Goal: Task Accomplishment & Management: Manage account settings

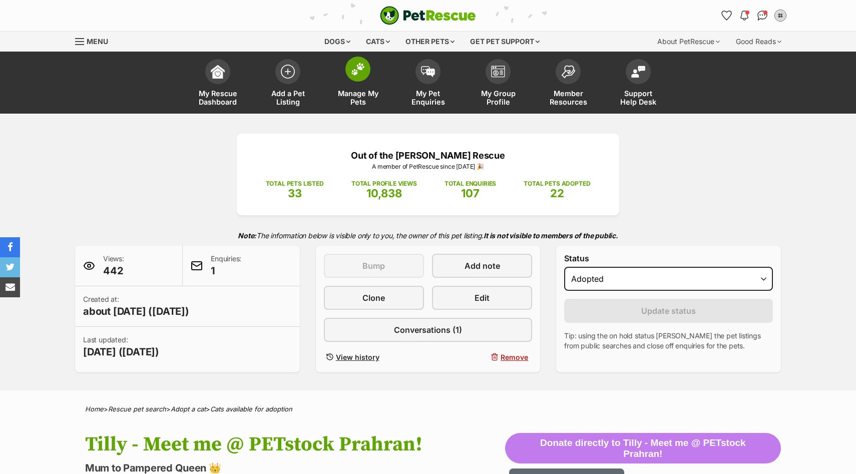
click at [343, 81] on link "Manage My Pets" at bounding box center [358, 84] width 70 height 60
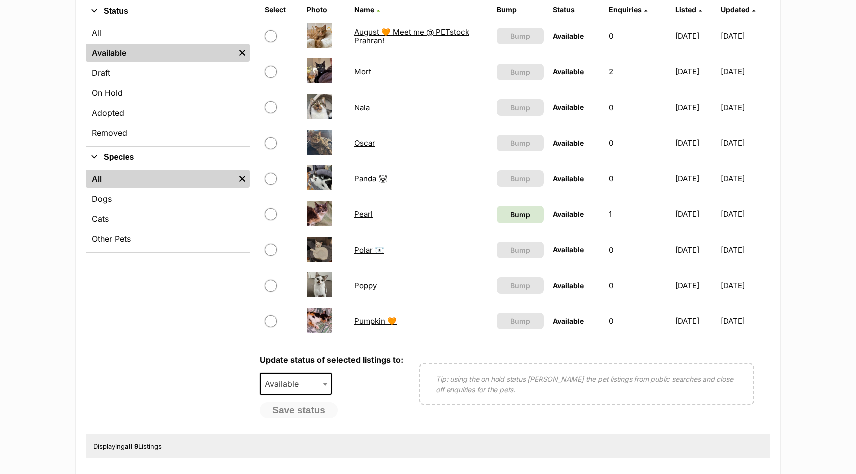
scroll to position [259, 0]
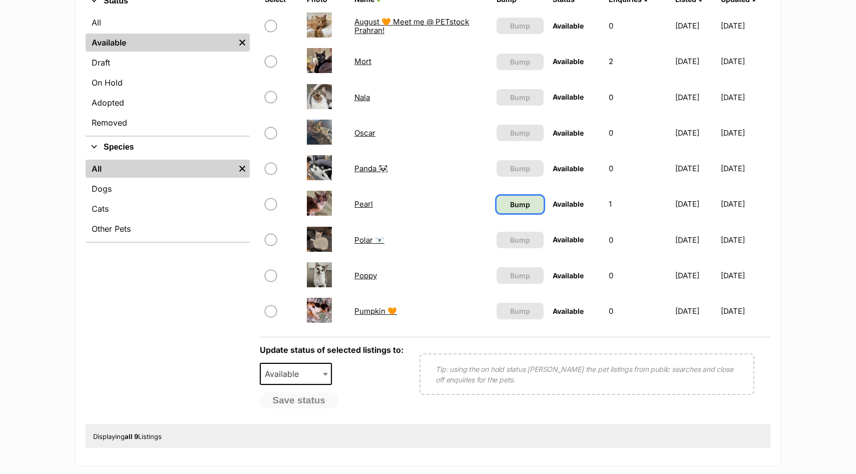
click at [510, 205] on span "Bump" at bounding box center [520, 204] width 20 height 11
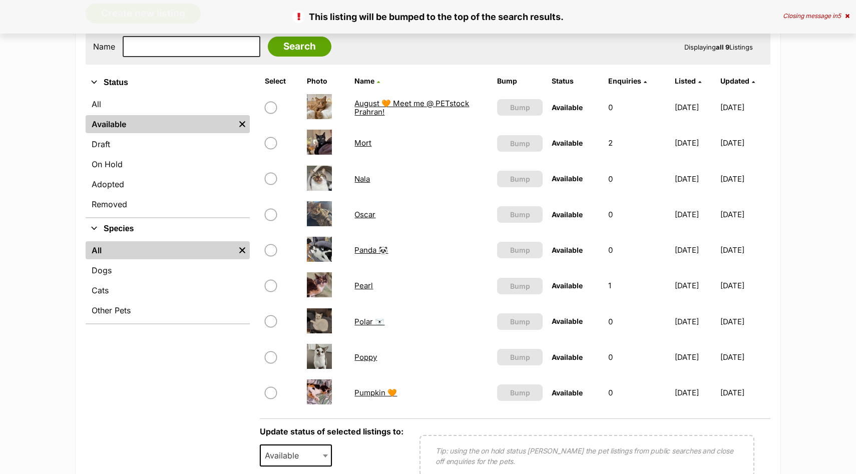
scroll to position [179, 0]
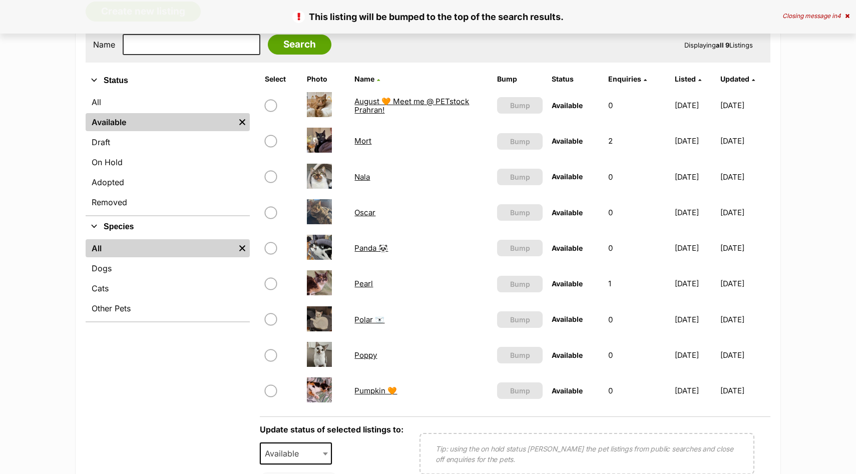
click at [359, 282] on link "Pearl" at bounding box center [363, 284] width 19 height 10
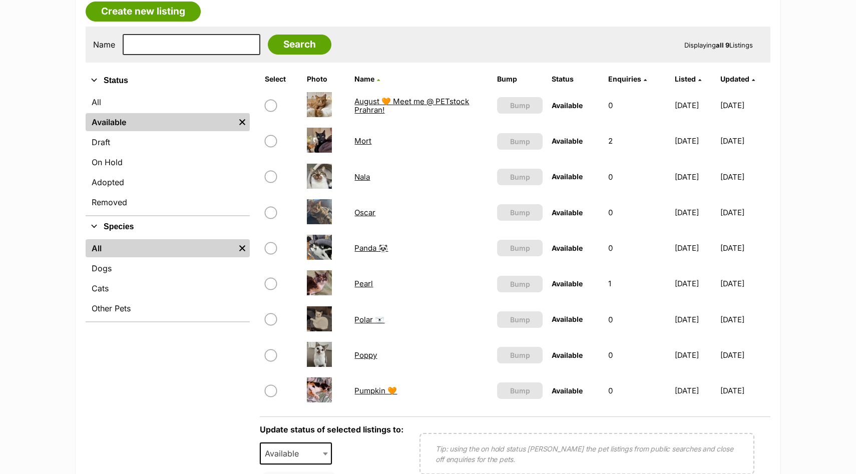
click at [371, 391] on link "Pumpkin 🧡" at bounding box center [375, 391] width 43 height 10
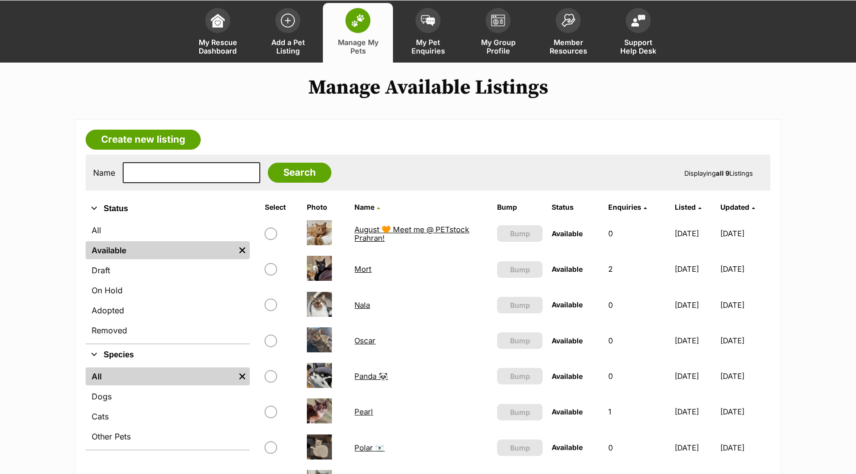
scroll to position [0, 0]
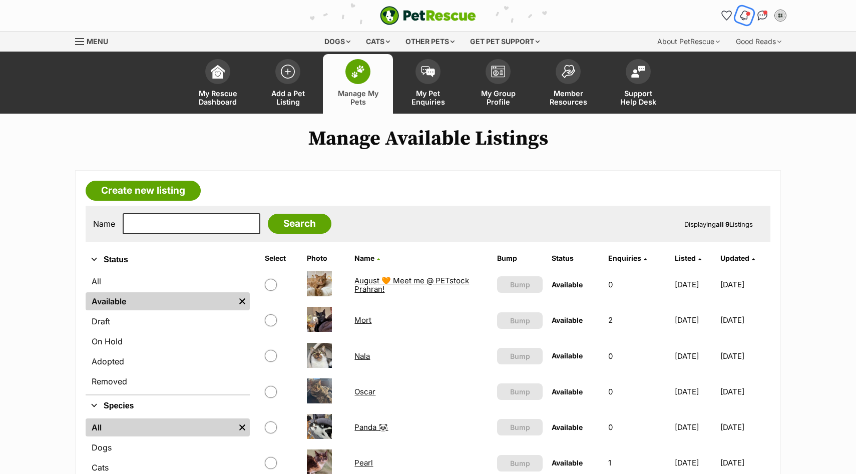
click at [747, 15] on span "Notifications" at bounding box center [748, 13] width 5 height 5
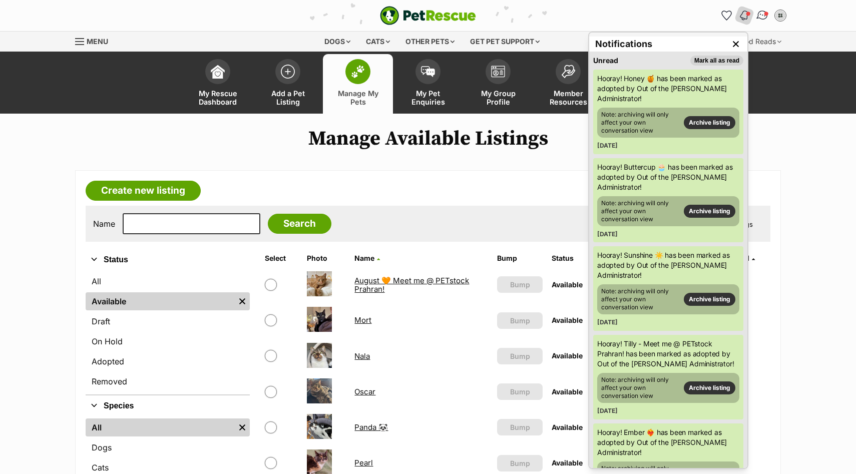
click at [765, 16] on span "Conversations" at bounding box center [766, 13] width 5 height 5
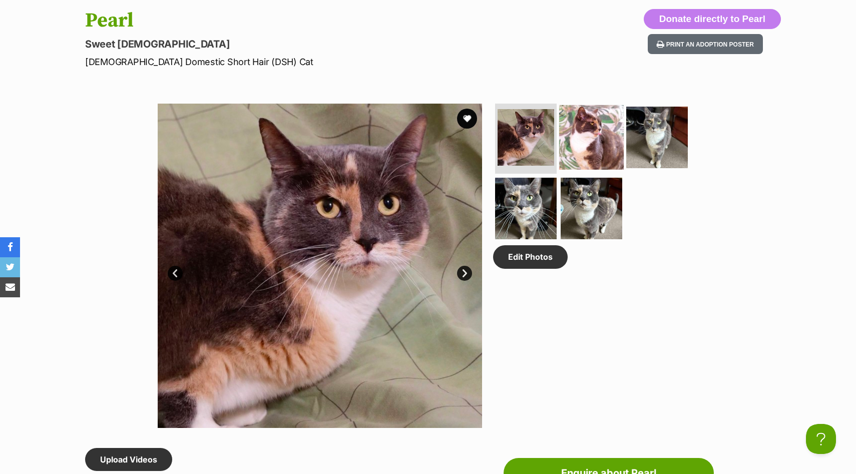
click at [590, 129] on img at bounding box center [591, 137] width 65 height 65
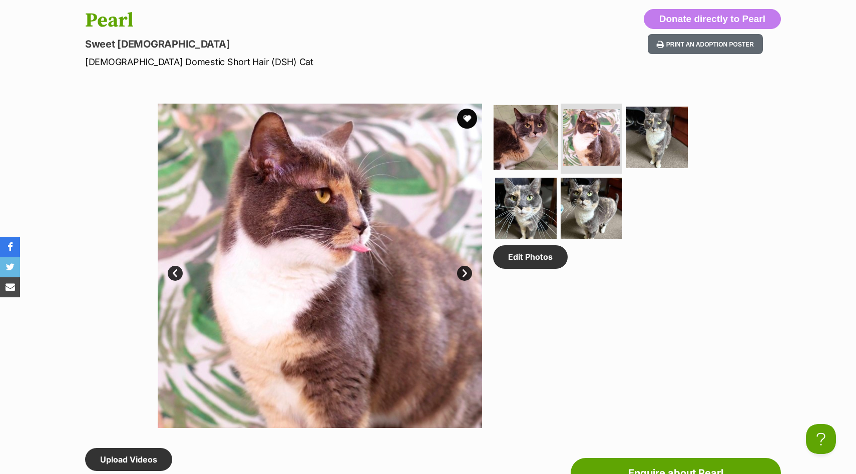
click at [525, 145] on img at bounding box center [525, 137] width 65 height 65
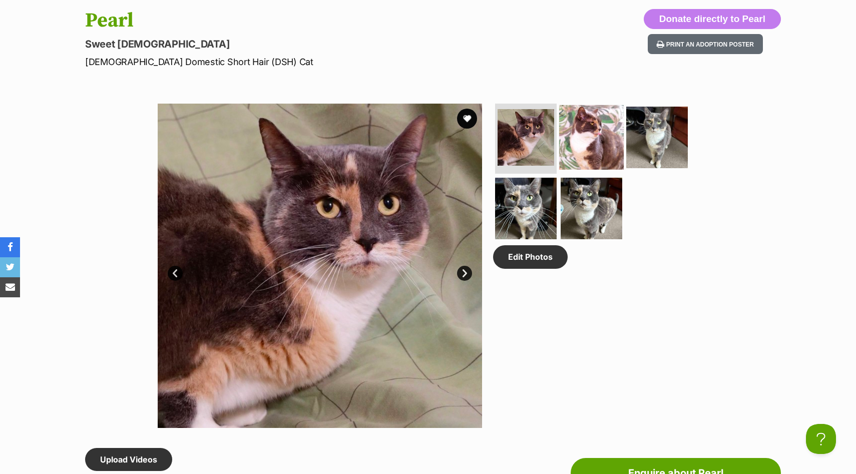
click at [583, 144] on img at bounding box center [591, 137] width 65 height 65
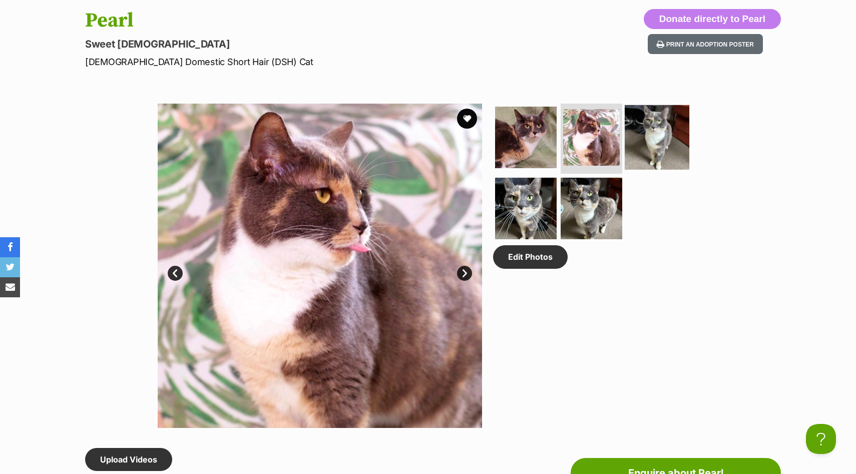
click at [647, 144] on img at bounding box center [657, 137] width 65 height 65
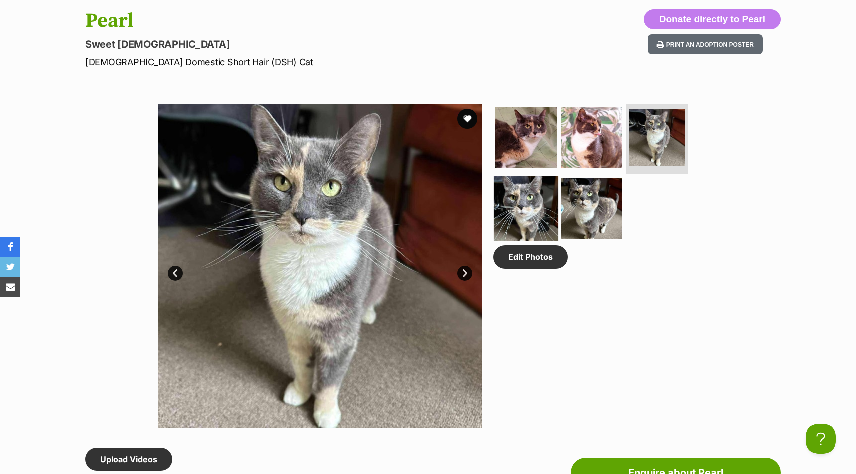
click at [518, 216] on img at bounding box center [525, 208] width 65 height 65
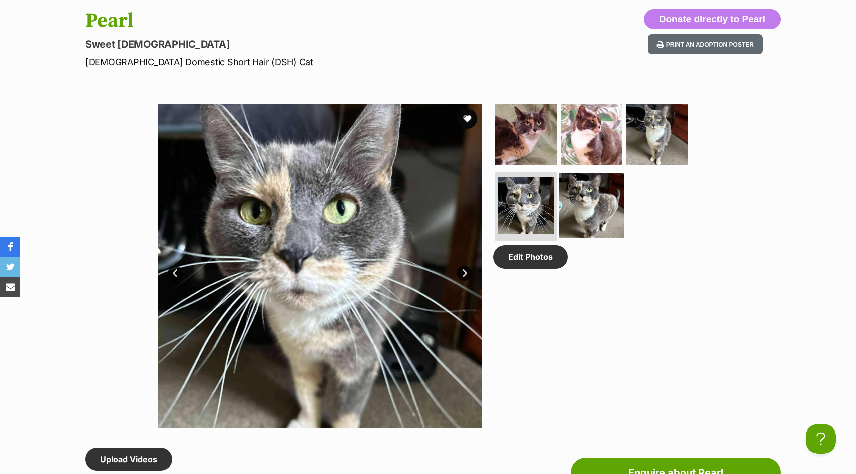
click at [586, 216] on img at bounding box center [591, 205] width 65 height 65
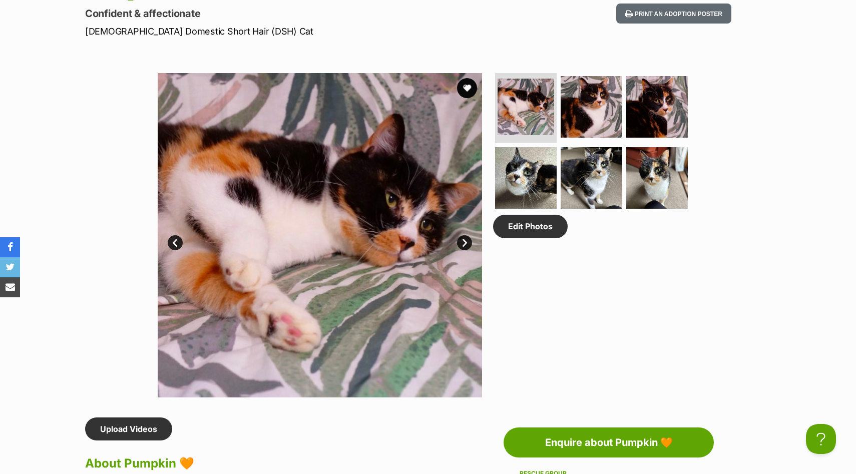
scroll to position [455, 0]
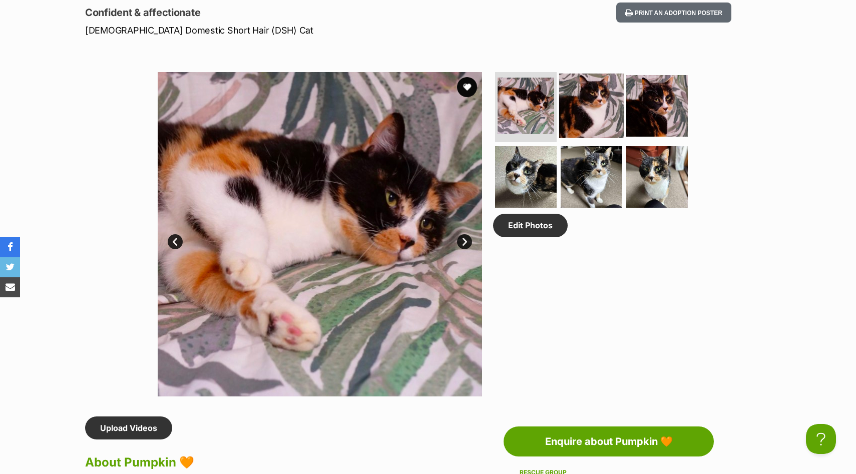
click at [593, 99] on img at bounding box center [591, 106] width 65 height 65
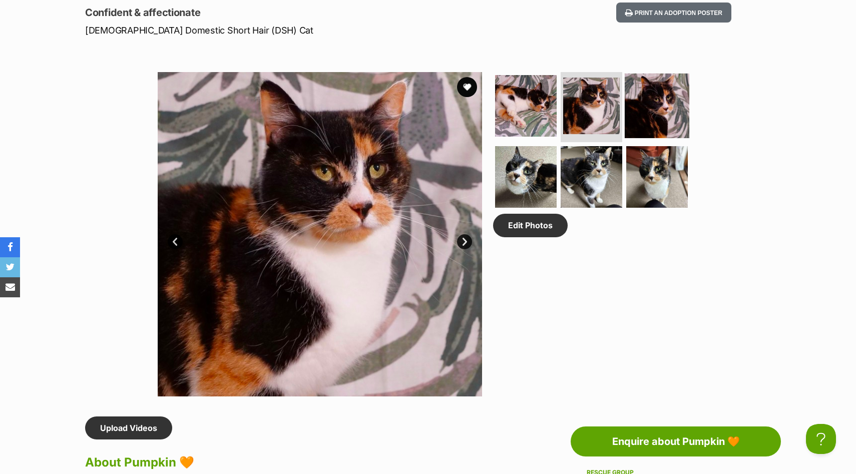
scroll to position [0, 0]
click at [653, 103] on img at bounding box center [657, 106] width 65 height 65
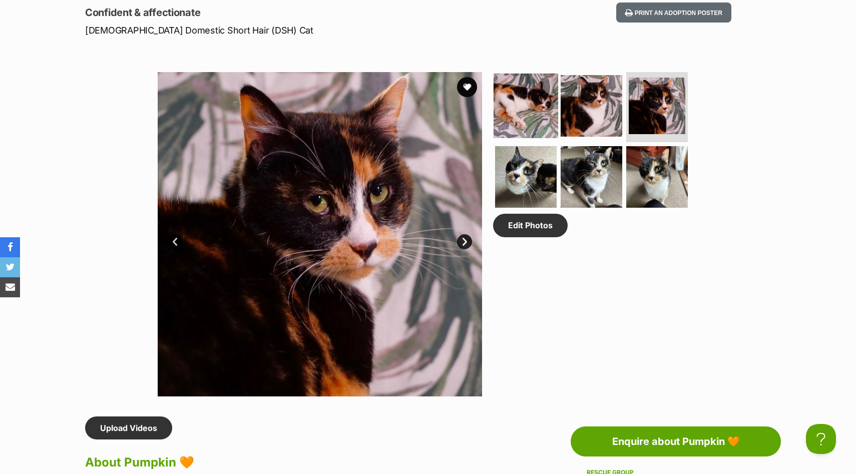
click at [534, 97] on img at bounding box center [525, 106] width 65 height 65
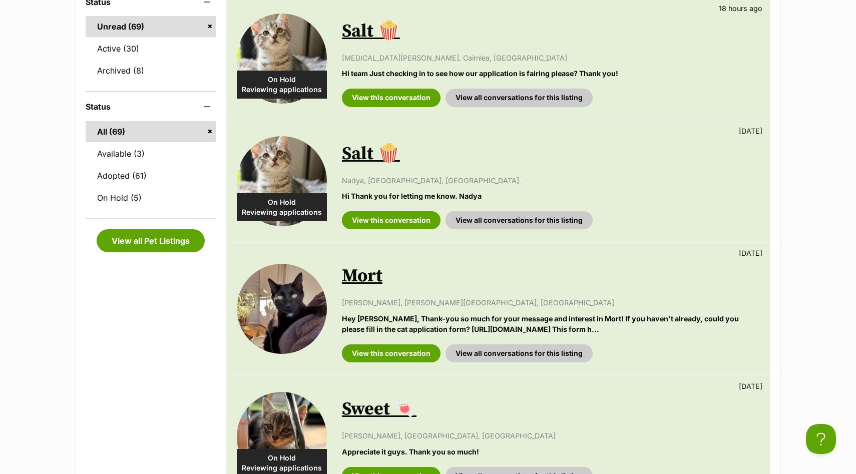
scroll to position [241, 0]
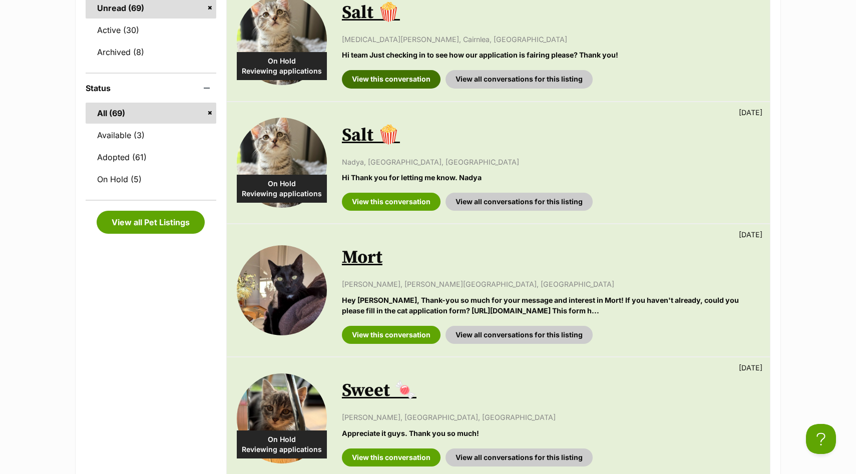
click at [381, 87] on link "View this conversation" at bounding box center [391, 79] width 99 height 18
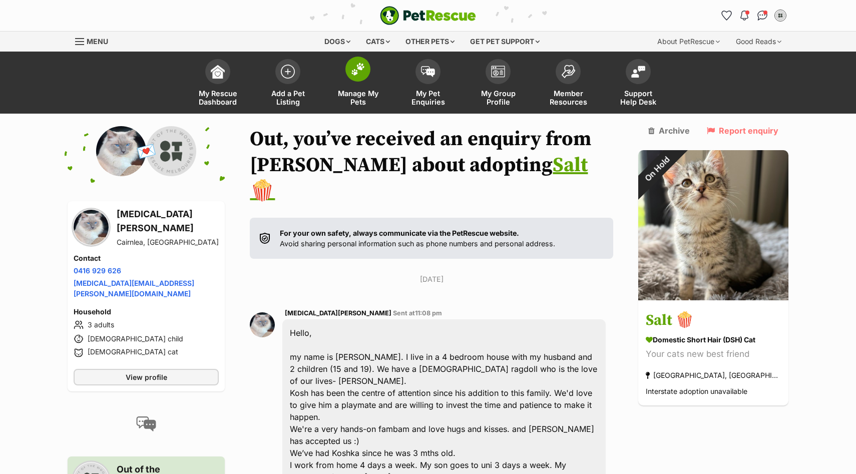
click at [351, 70] on img at bounding box center [358, 69] width 14 height 13
